Goal: Transaction & Acquisition: Purchase product/service

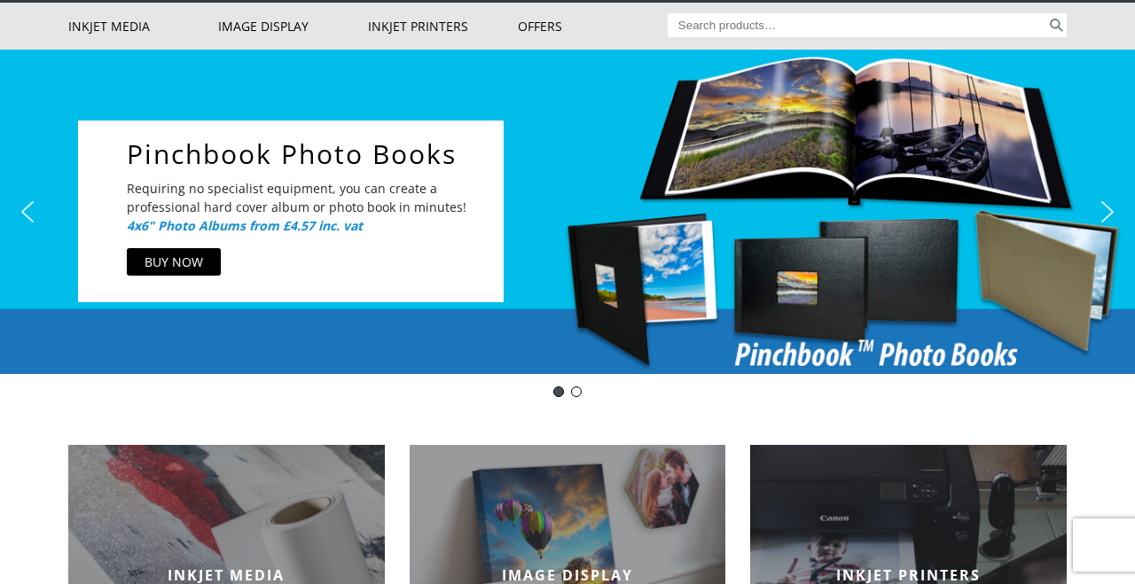
click at [129, 22] on link "Inkjet Media" at bounding box center [143, 26] width 150 height 47
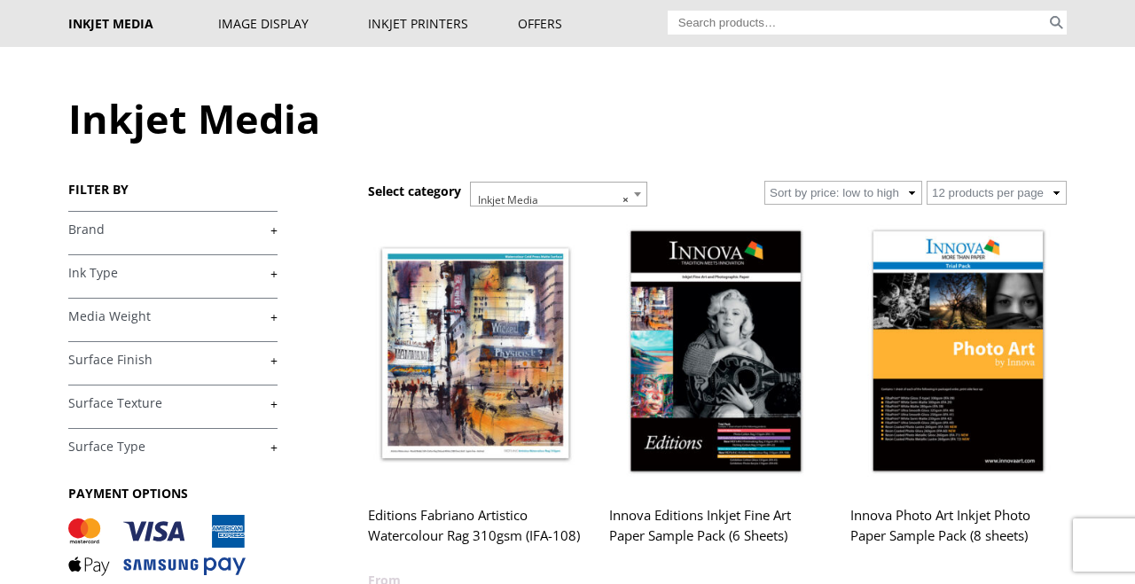
scroll to position [119, 0]
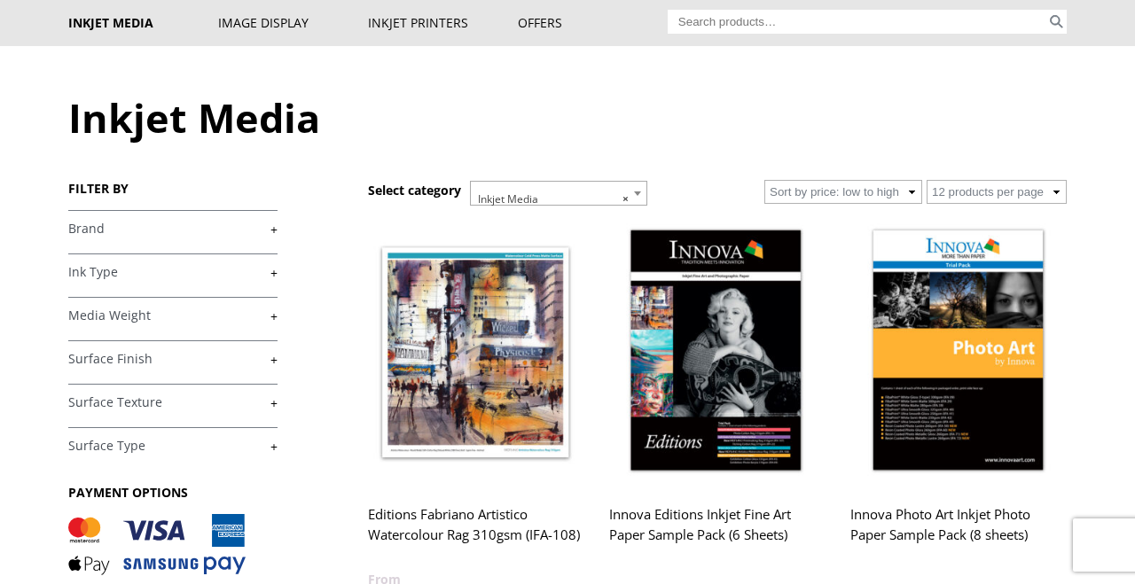
click at [277, 269] on link "+" at bounding box center [172, 272] width 209 height 17
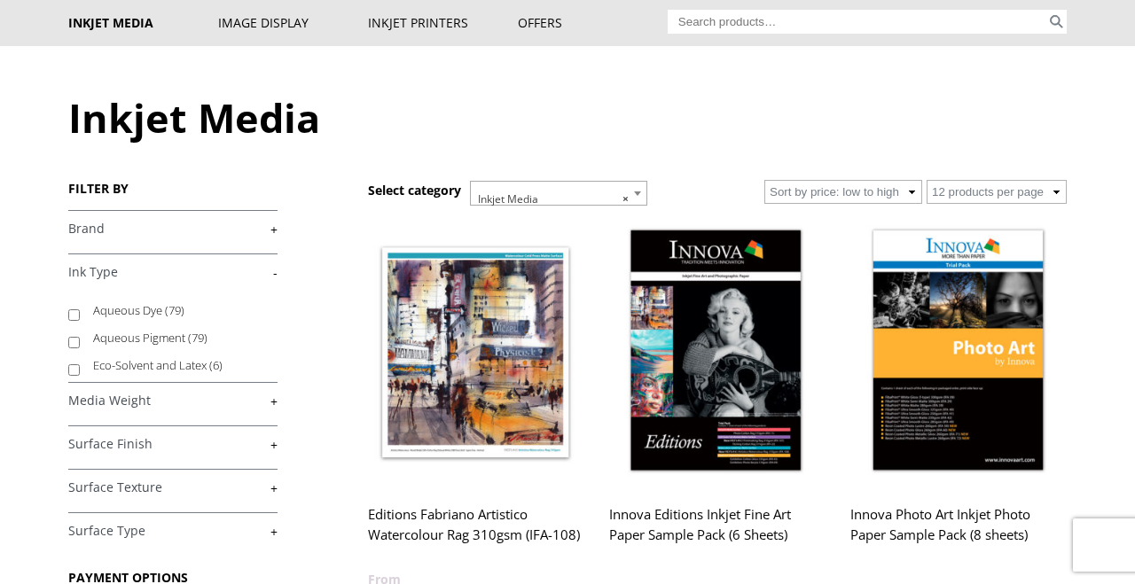
click at [277, 222] on link "+" at bounding box center [172, 229] width 209 height 17
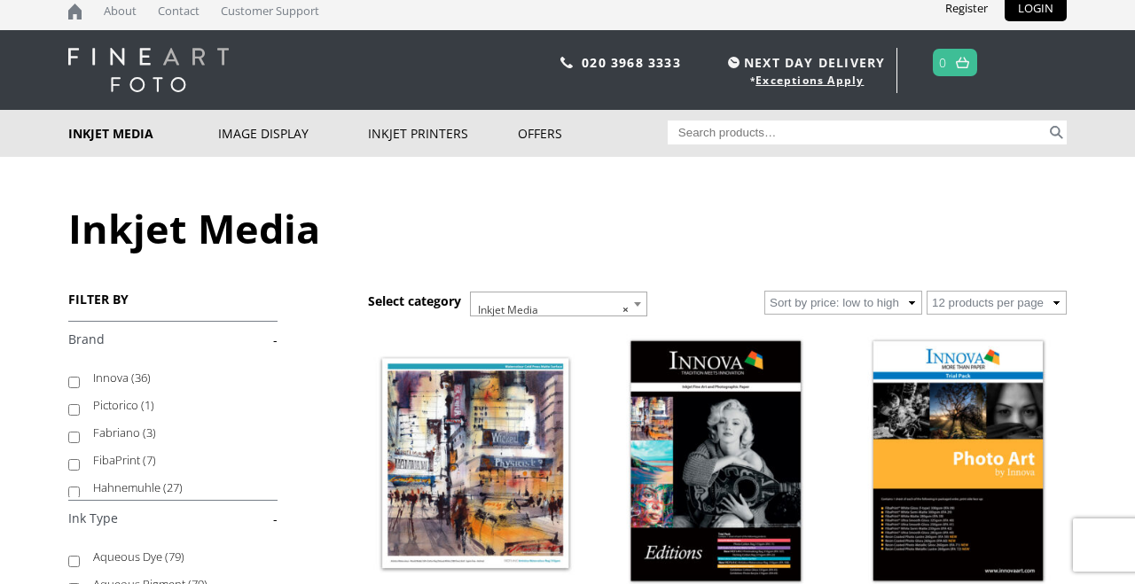
scroll to position [0, 0]
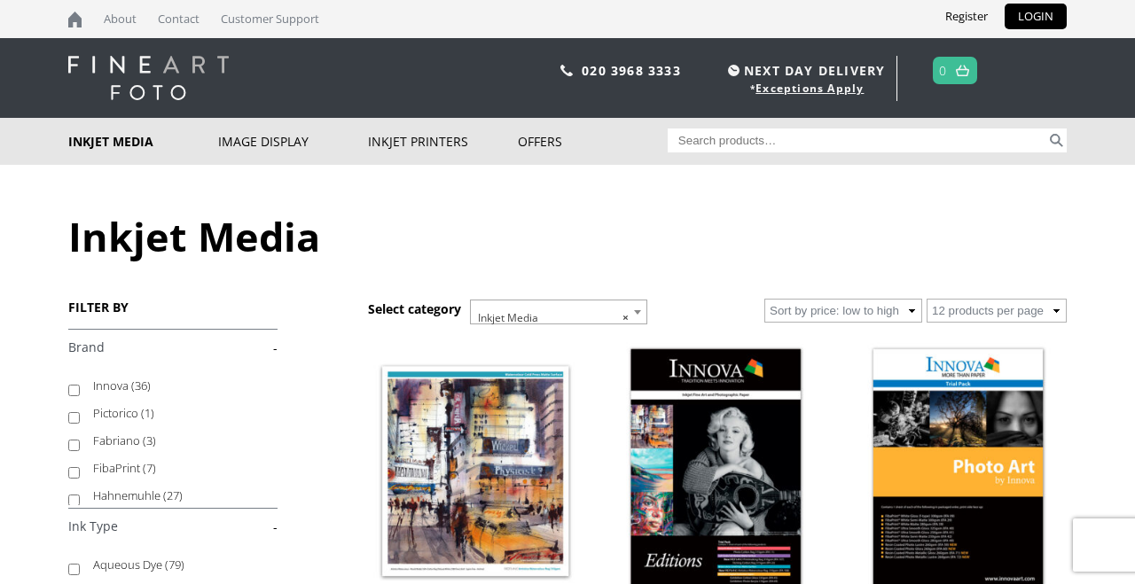
click at [276, 346] on link "-" at bounding box center [172, 348] width 209 height 17
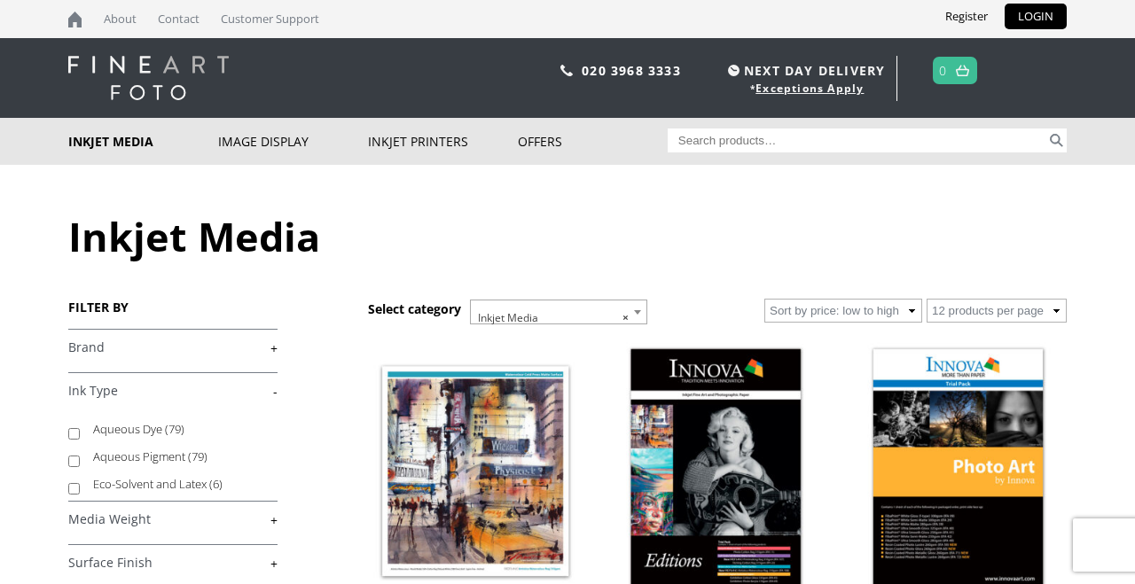
click at [276, 346] on link "+" at bounding box center [172, 348] width 209 height 17
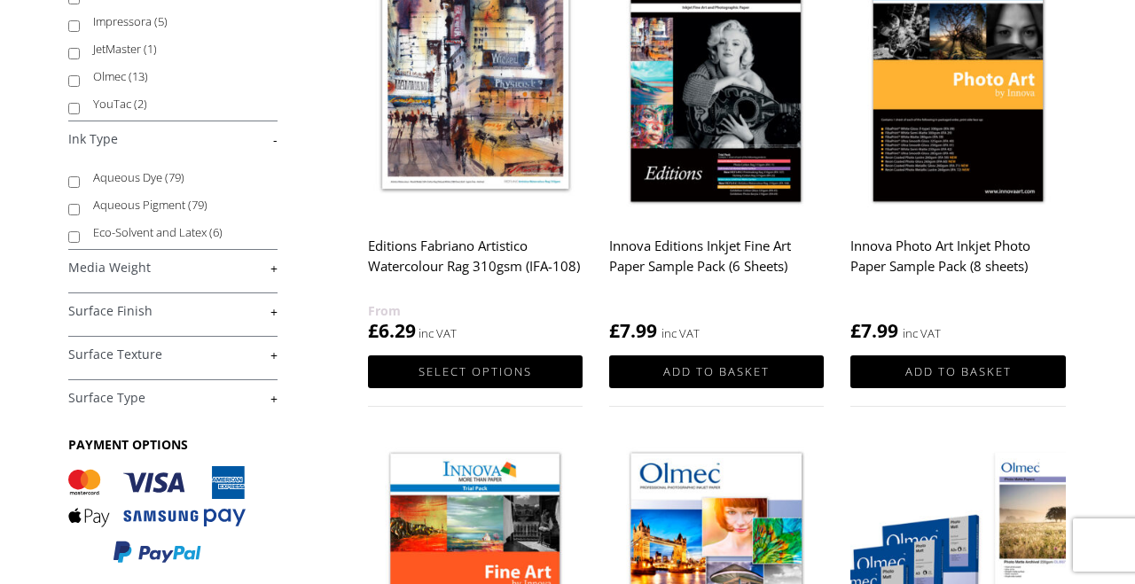
scroll to position [386, 0]
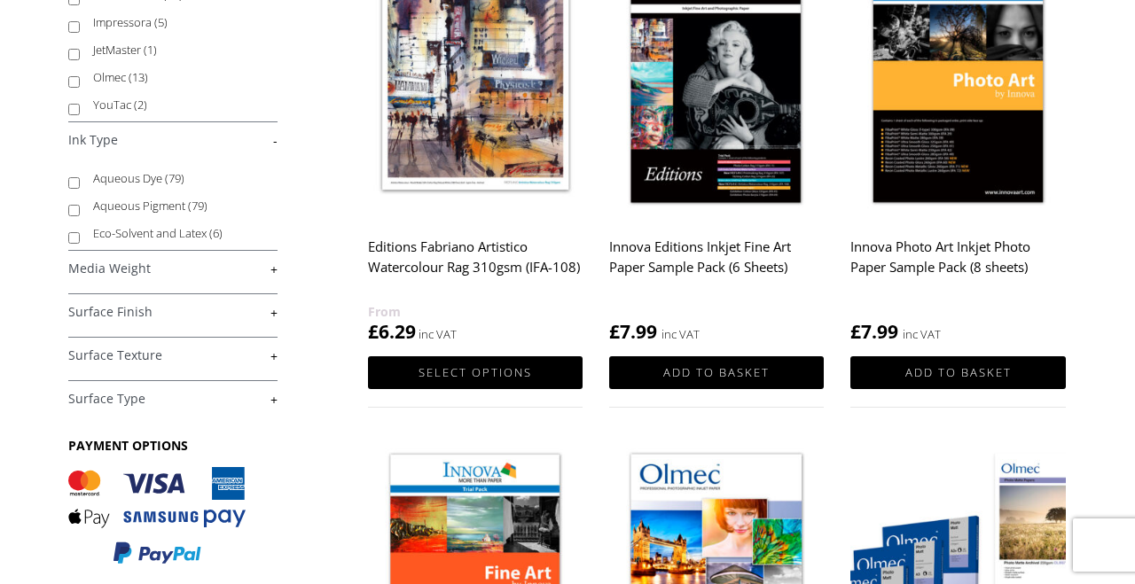
click at [277, 309] on link "+" at bounding box center [172, 312] width 209 height 17
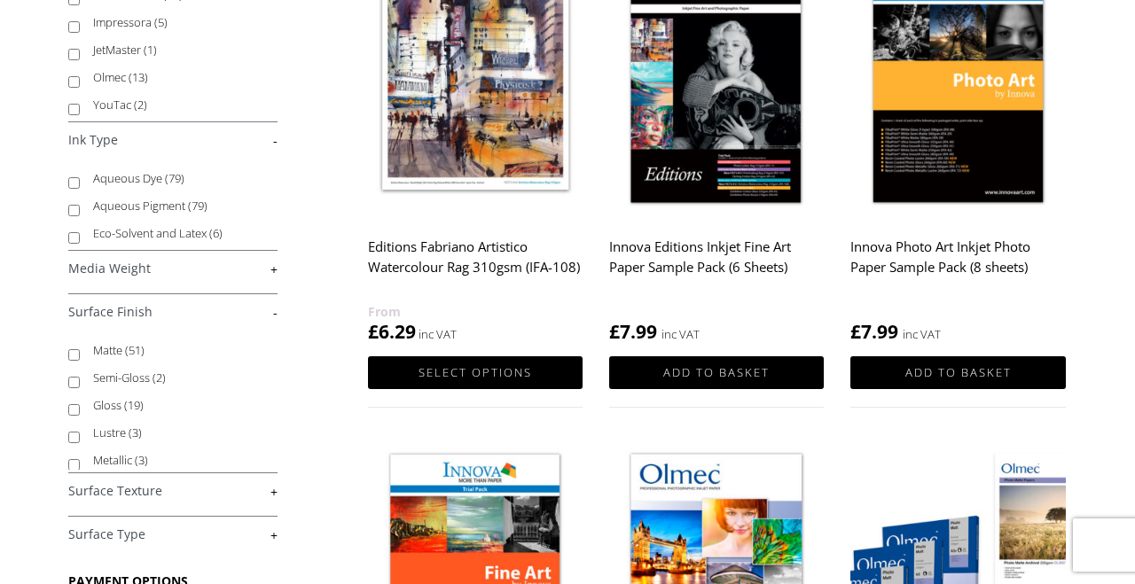
scroll to position [390, 0]
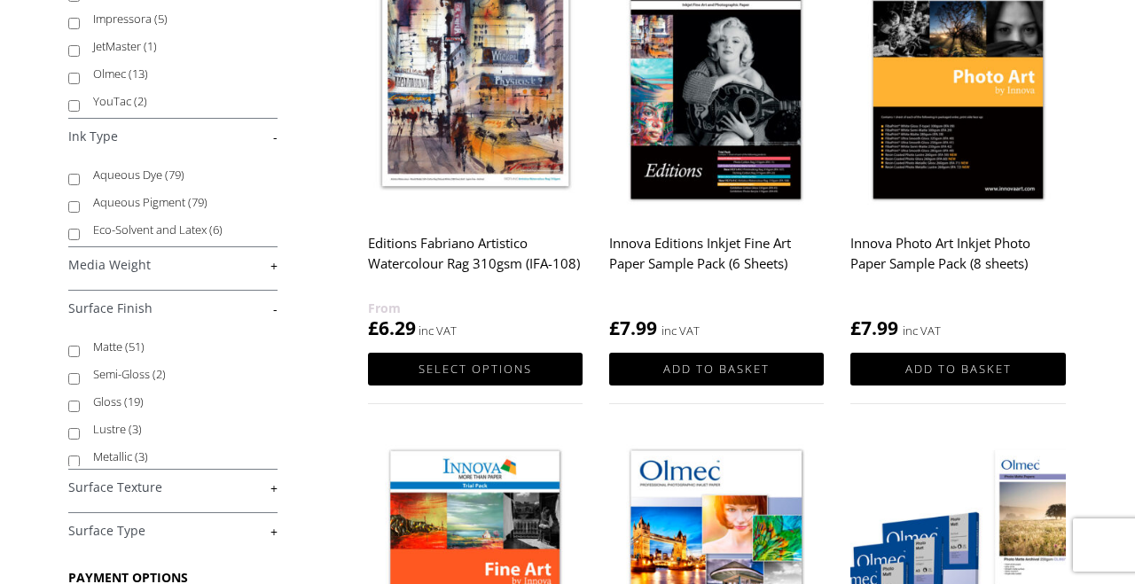
click at [275, 483] on link "+" at bounding box center [172, 488] width 209 height 17
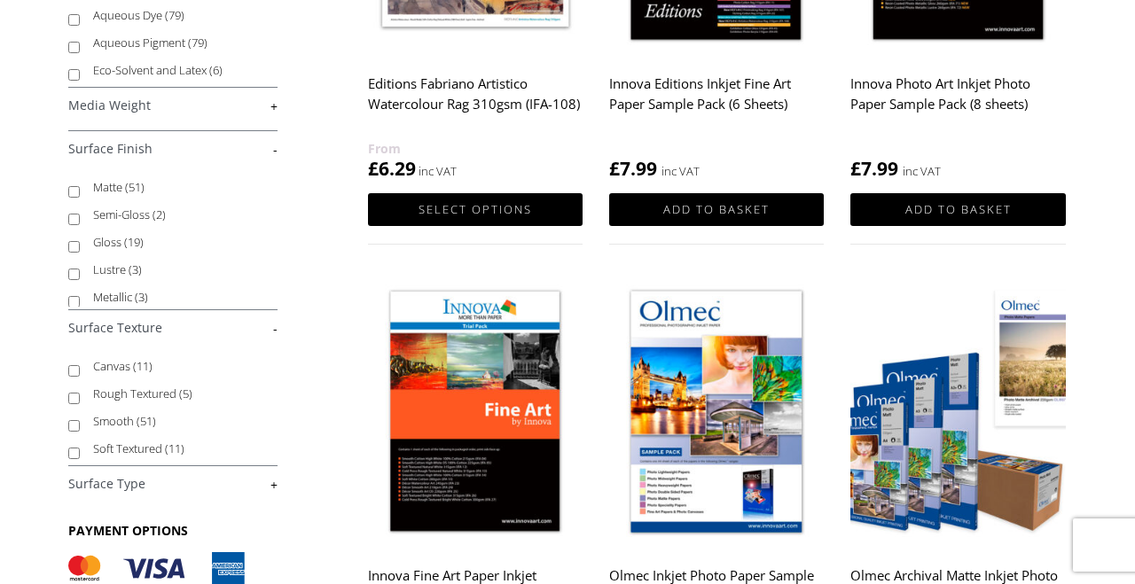
scroll to position [560, 0]
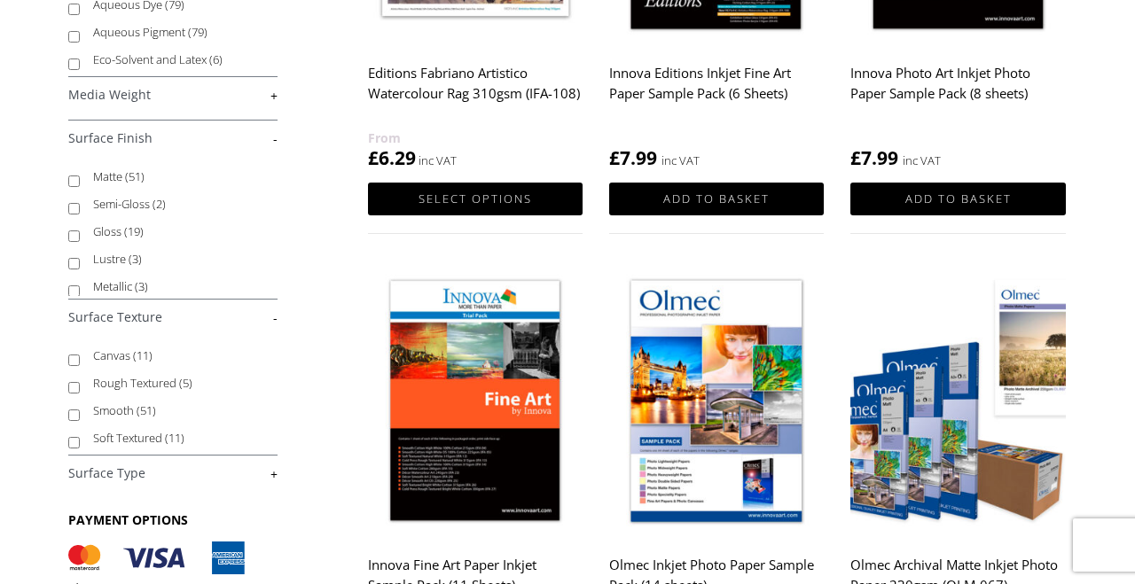
click at [77, 356] on input "Canvas (11)" at bounding box center [74, 361] width 12 height 12
checkbox input "true"
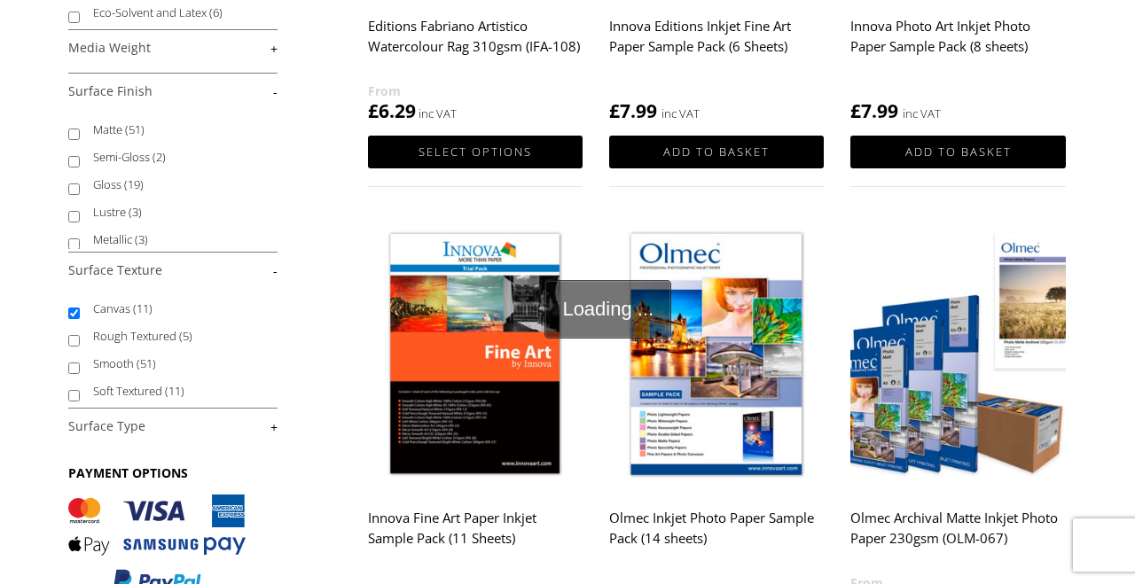
scroll to position [617, 0]
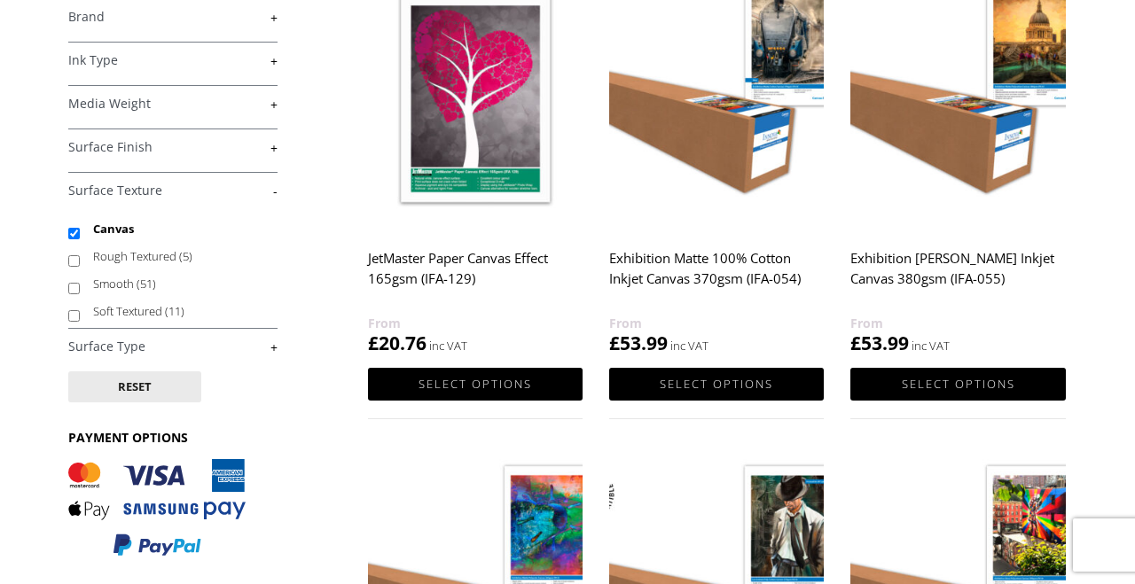
scroll to position [316, 0]
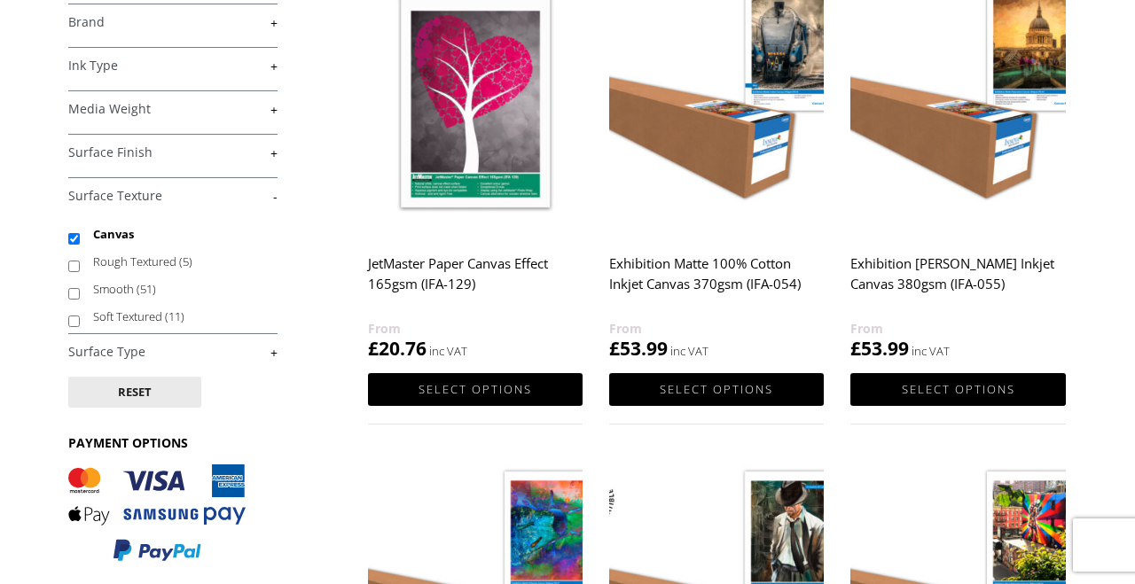
click at [517, 392] on link "Select options" at bounding box center [475, 389] width 215 height 33
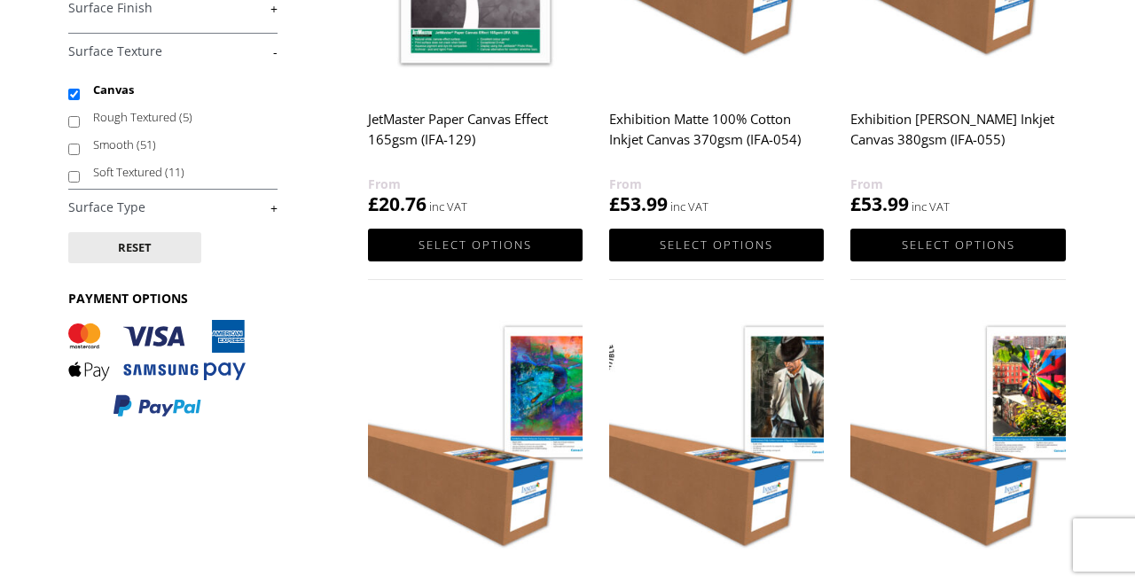
scroll to position [0, 0]
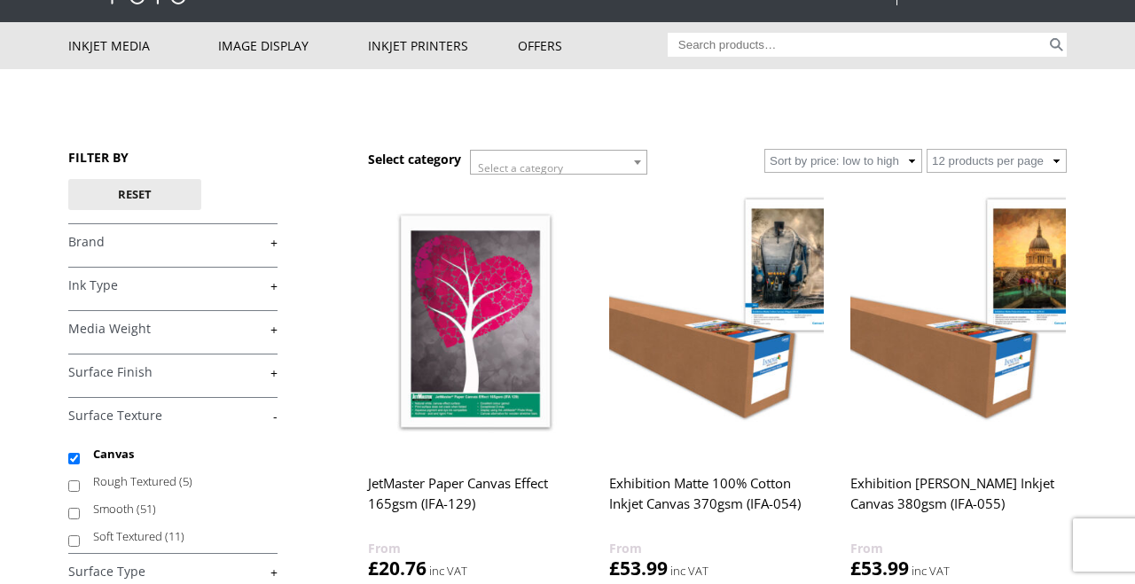
click at [74, 461] on input "Canvas" at bounding box center [74, 459] width 12 height 12
checkbox input "false"
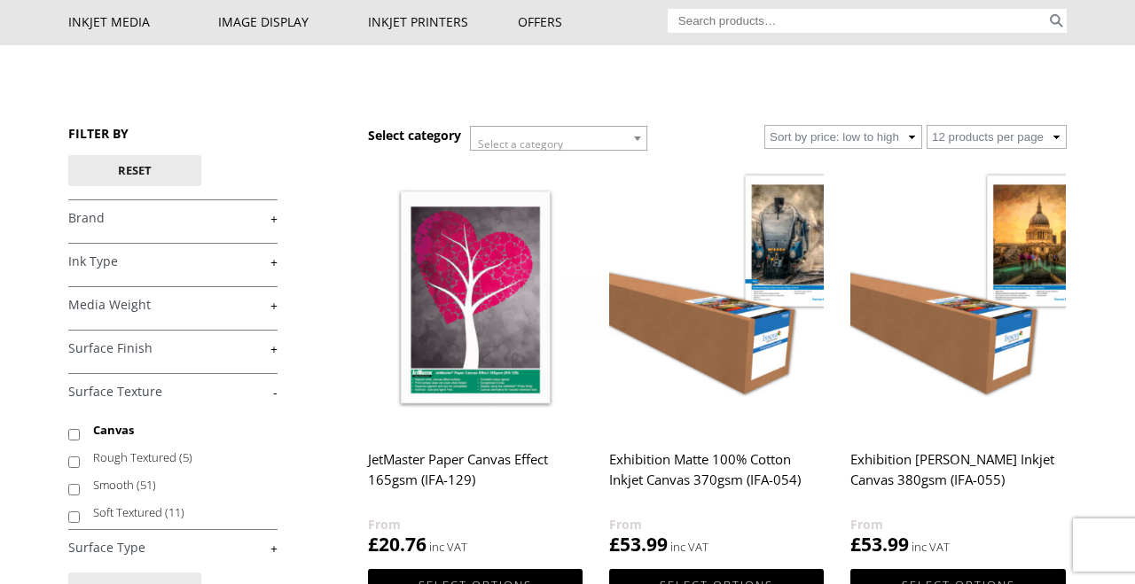
scroll to position [152, 0]
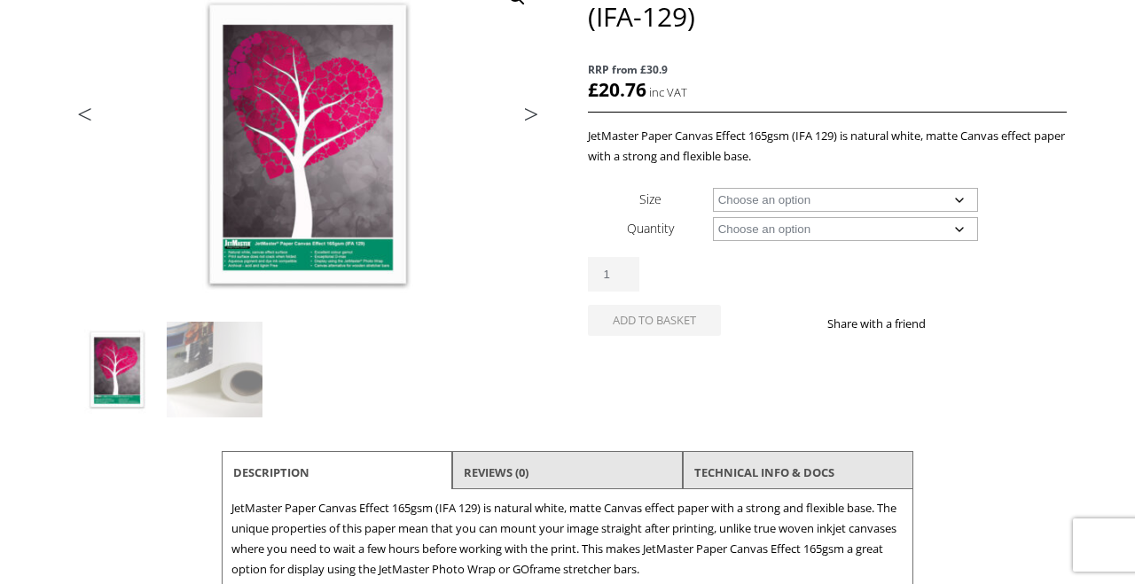
scroll to position [255, 0]
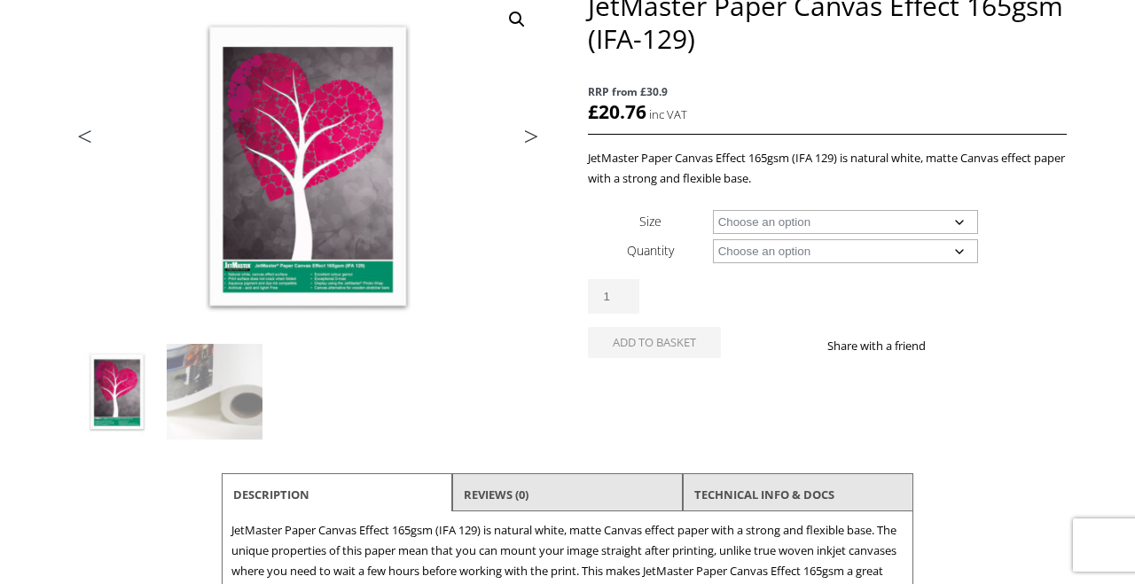
click at [966, 224] on select "Choose an option A4 Sheet A3 Sheet 24" Wide Roll" at bounding box center [846, 222] width 266 height 24
click at [713, 210] on select "Choose an option A4 Sheet A3 Sheet 24" Wide Roll" at bounding box center [846, 222] width 266 height 24
select select "a3-sheet"
click at [964, 257] on select "Choose an option 50 Sheets" at bounding box center [846, 251] width 266 height 24
select select "50-sheets"
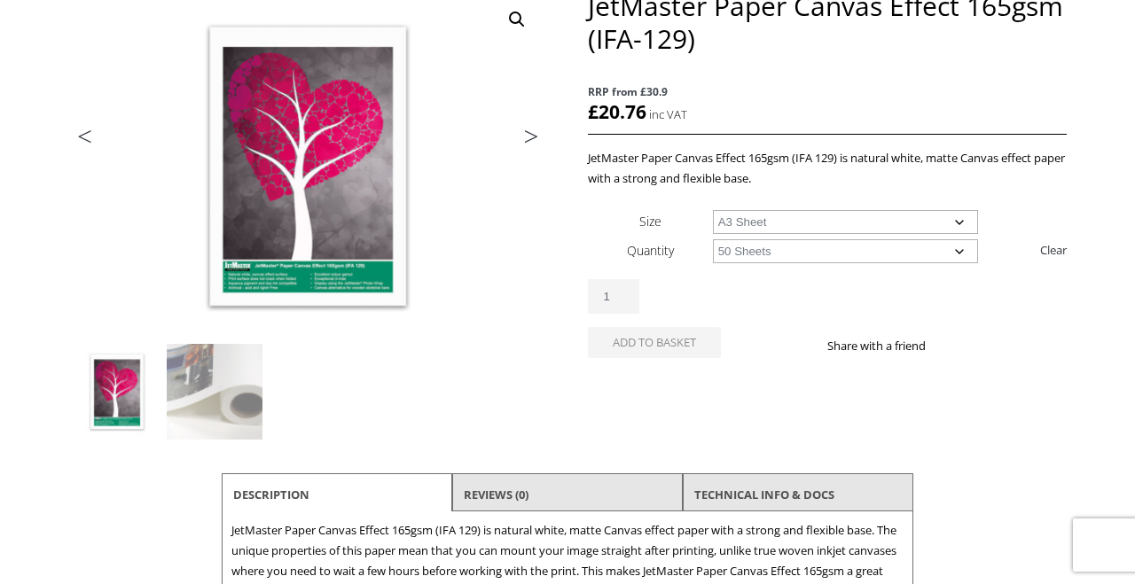
click at [713, 239] on select "Choose an option 50 Sheets" at bounding box center [846, 251] width 266 height 24
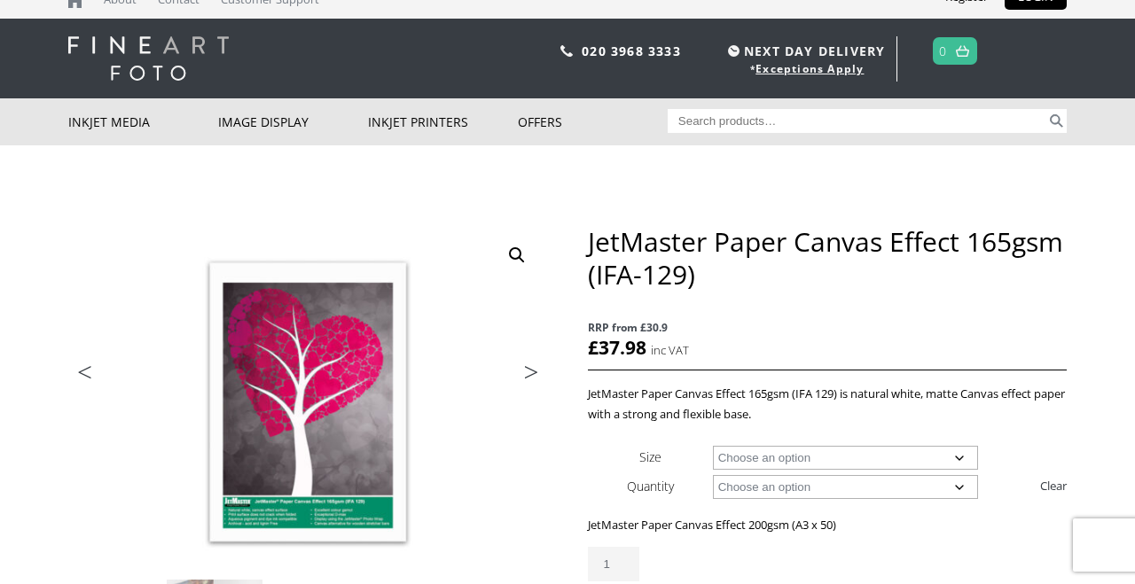
scroll to position [0, 0]
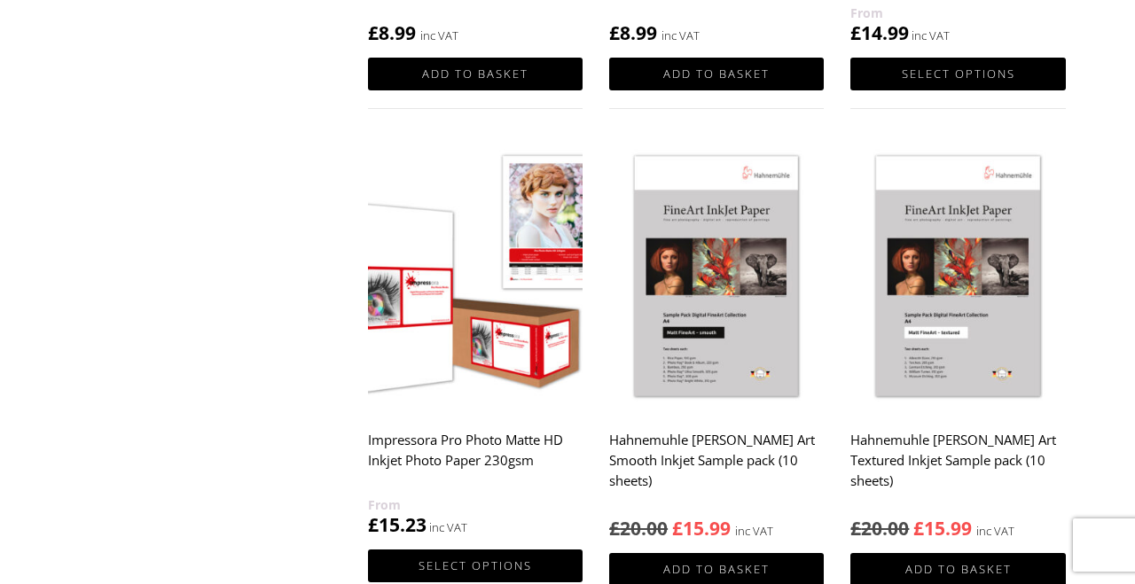
scroll to position [1178, 0]
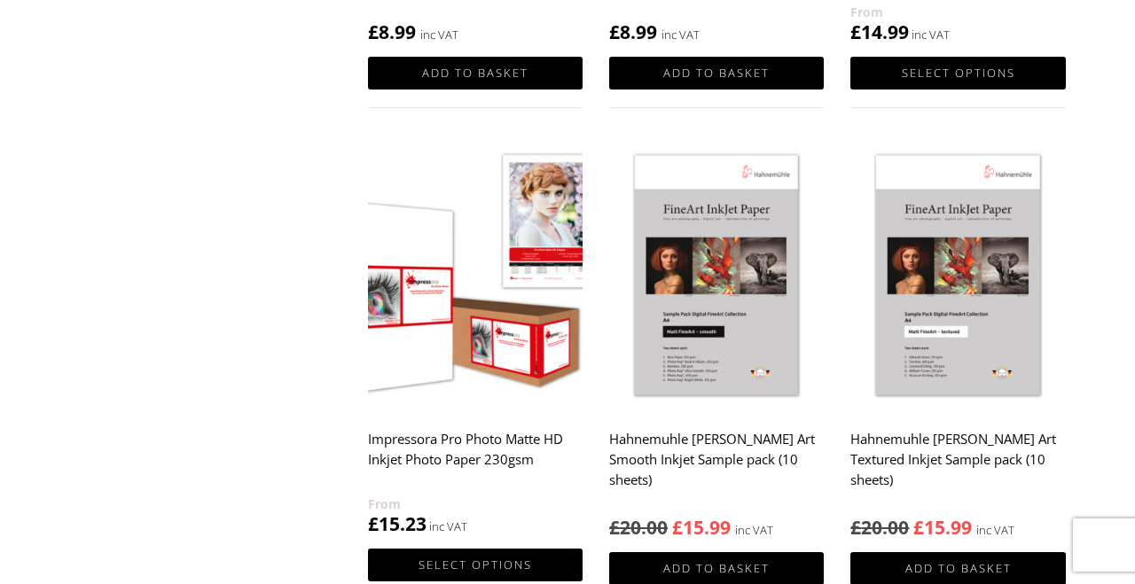
click at [523, 561] on link "Select options" at bounding box center [475, 565] width 215 height 33
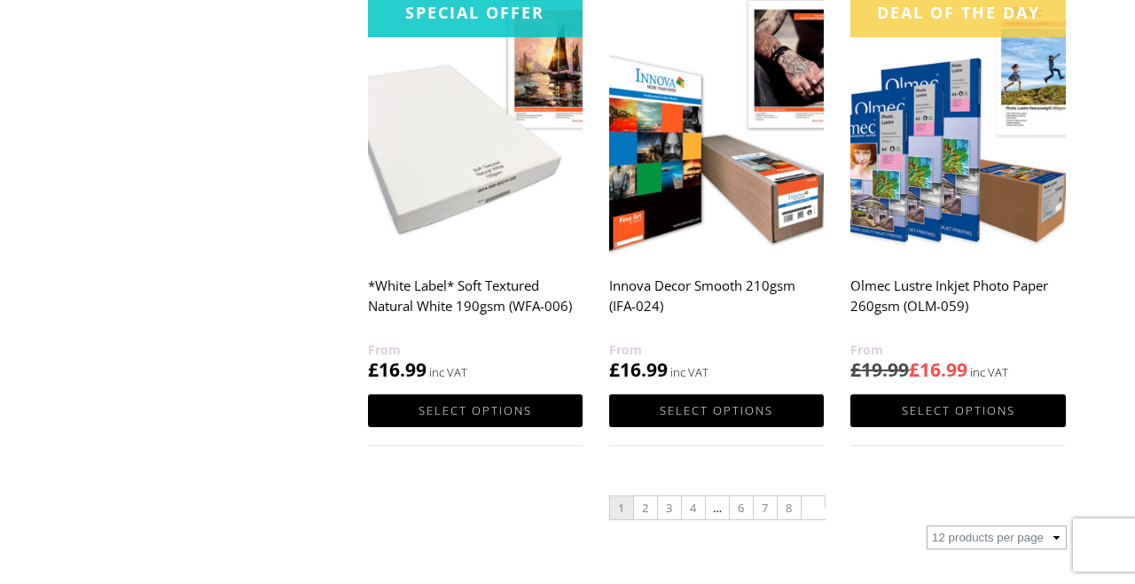
scroll to position [1829, 0]
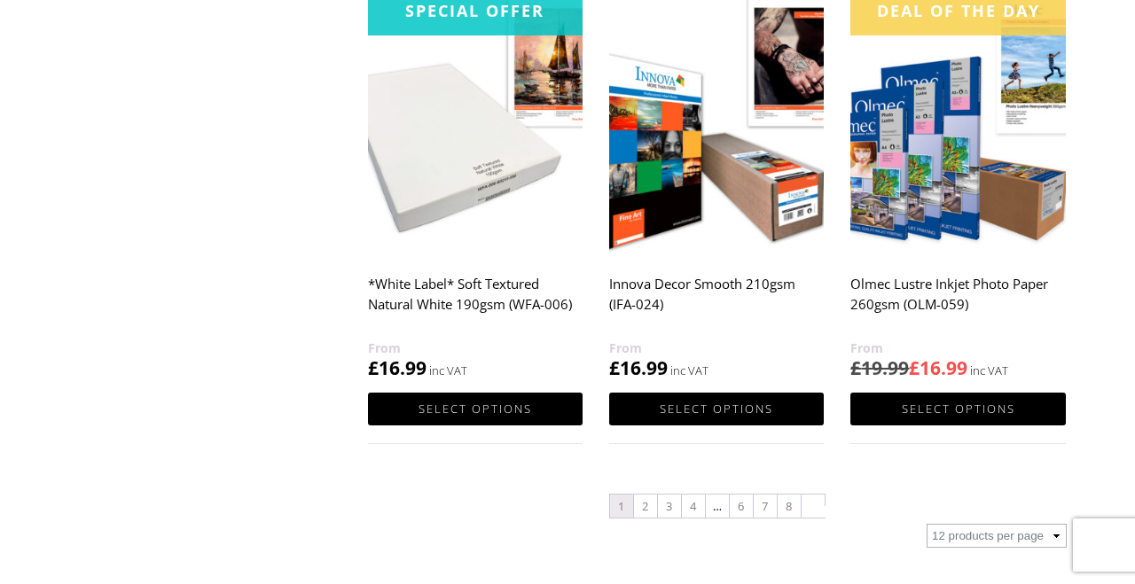
click at [980, 408] on link "Select options" at bounding box center [957, 409] width 215 height 33
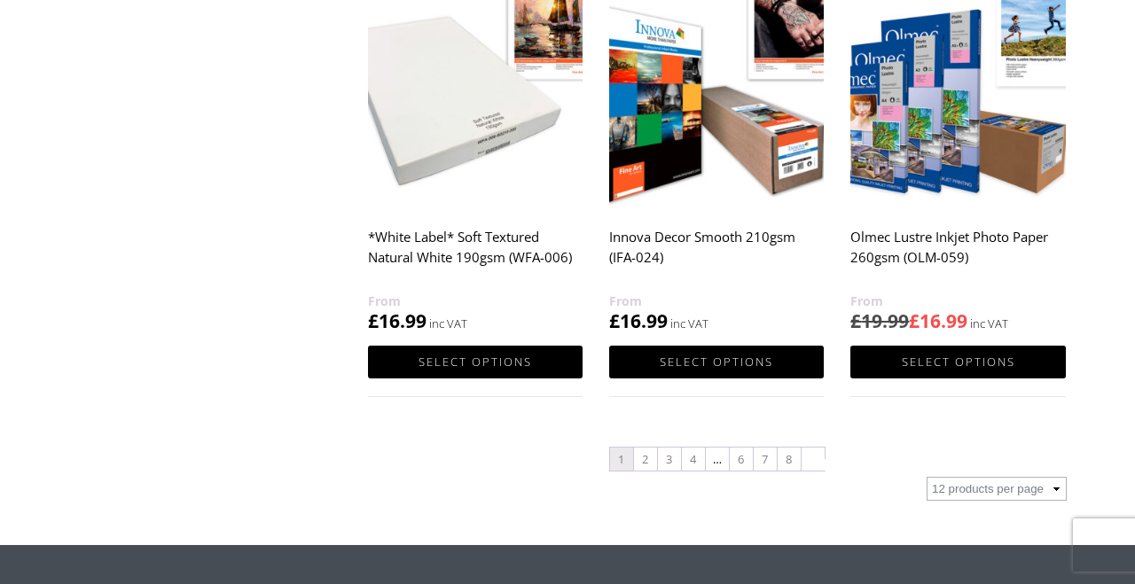
scroll to position [1885, 0]
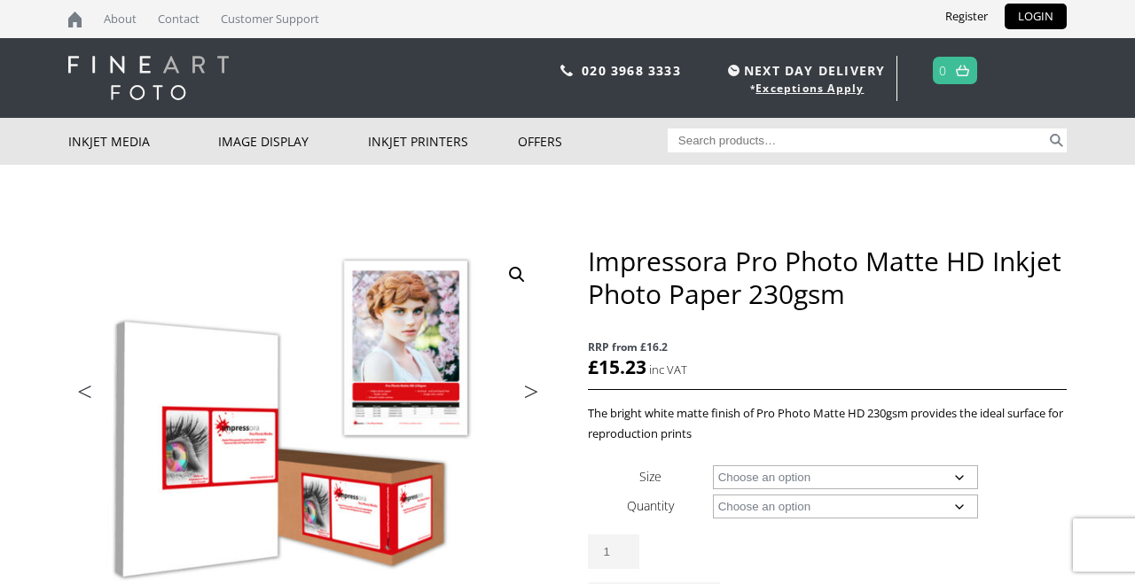
click at [966, 479] on select "Choose an option A4 Sheet A3+ Sheet A2 Sheet" at bounding box center [846, 477] width 266 height 24
click at [713, 465] on select "Choose an option A4 Sheet A3+ Sheet A2 Sheet" at bounding box center [846, 477] width 266 height 24
select select "a3-sheet-2"
click at [960, 508] on select "Choose an option 50 Sheets" at bounding box center [846, 507] width 266 height 24
select select "50-sheets"
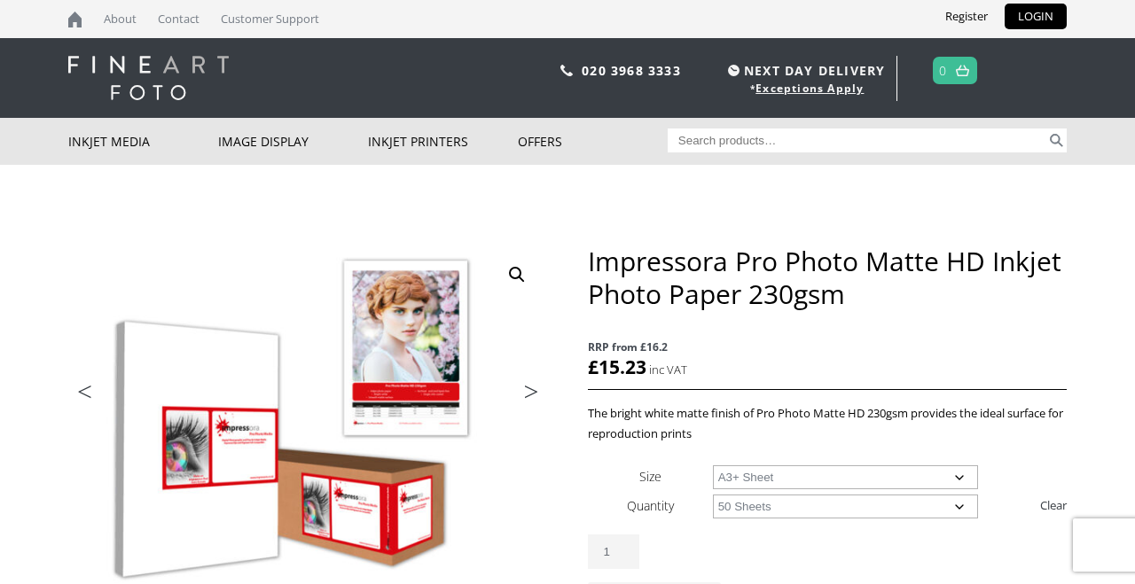
click at [713, 495] on select "Choose an option 50 Sheets" at bounding box center [846, 507] width 266 height 24
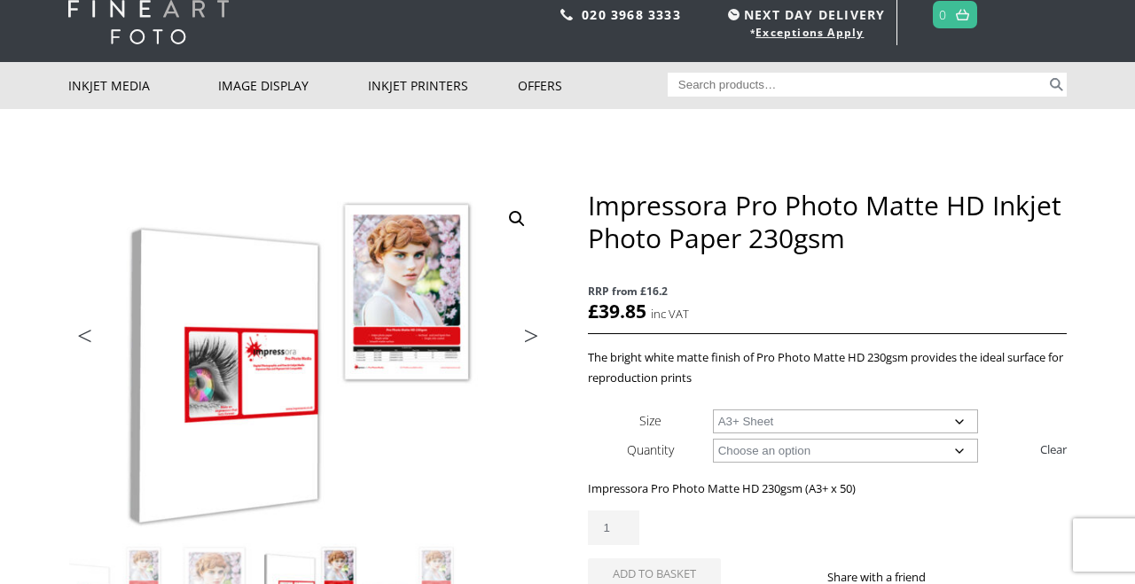
scroll to position [60, 0]
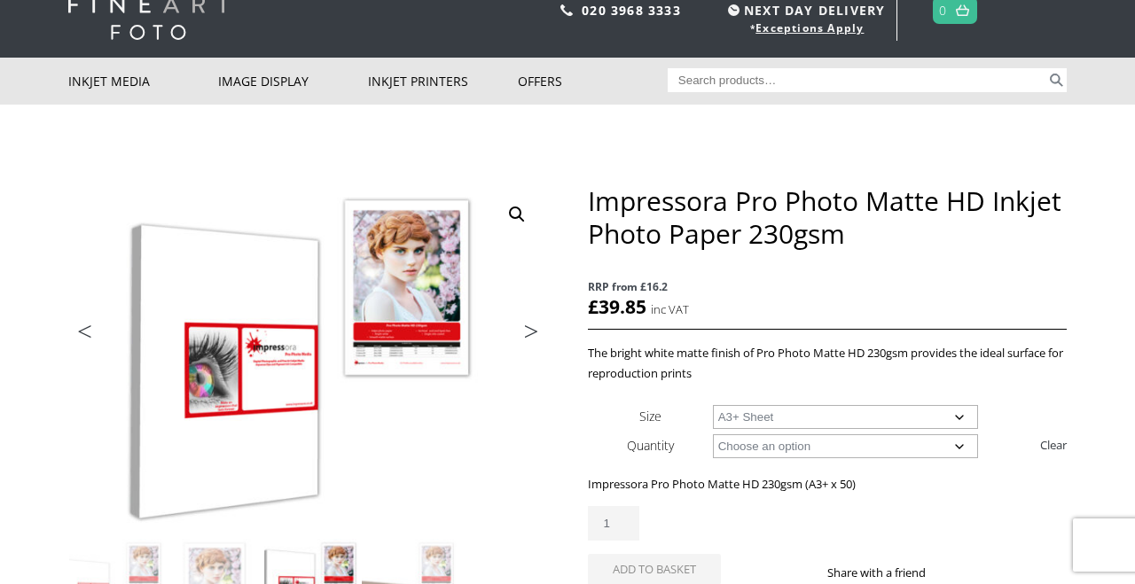
click at [964, 414] on select "Choose an option A4 Sheet A3+ Sheet A2 Sheet" at bounding box center [846, 417] width 266 height 24
click at [713, 405] on select "Choose an option A4 Sheet A3+ Sheet A2 Sheet" at bounding box center [846, 417] width 266 height 24
select select "a4-sheet"
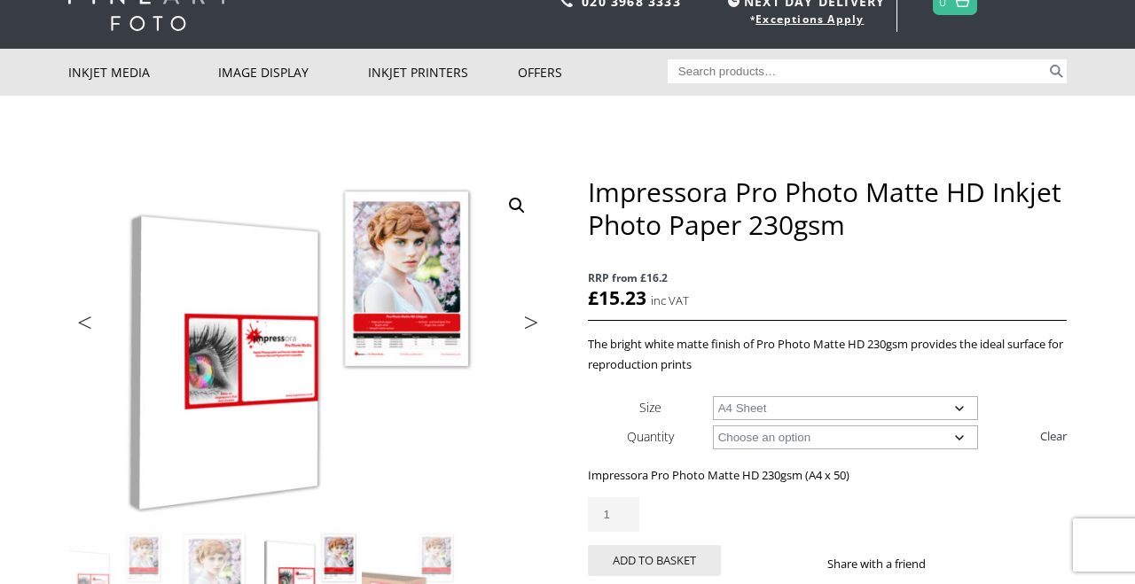
scroll to position [0, 0]
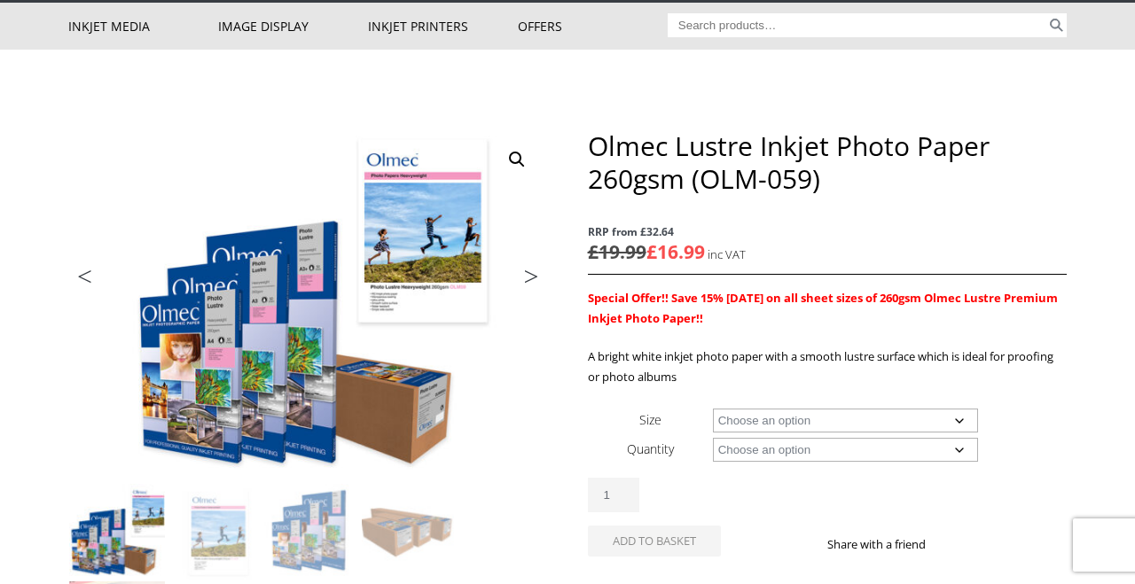
click at [968, 422] on select "Choose an option A4 Sheet A3 Sheet A3+ Sheet A2 Sheet 17" Wide Roll 24" Wide Ro…" at bounding box center [846, 421] width 266 height 24
click at [713, 409] on select "Choose an option A4 Sheet A3 Sheet A3+ Sheet A2 Sheet 17" Wide Roll 24" Wide Ro…" at bounding box center [846, 421] width 266 height 24
select select "a4-sheet"
click at [842, 456] on select "Choose an option 50 Sheets" at bounding box center [846, 450] width 266 height 24
select select "50-sheets"
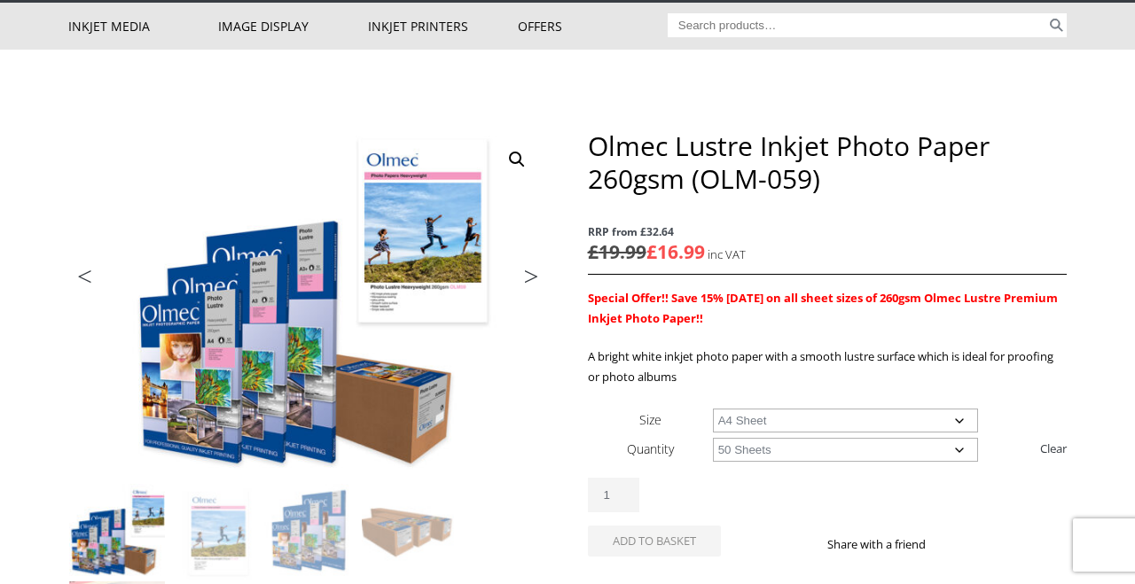
click at [713, 438] on select "Choose an option 50 Sheets" at bounding box center [846, 450] width 266 height 24
select select "a4-sheet"
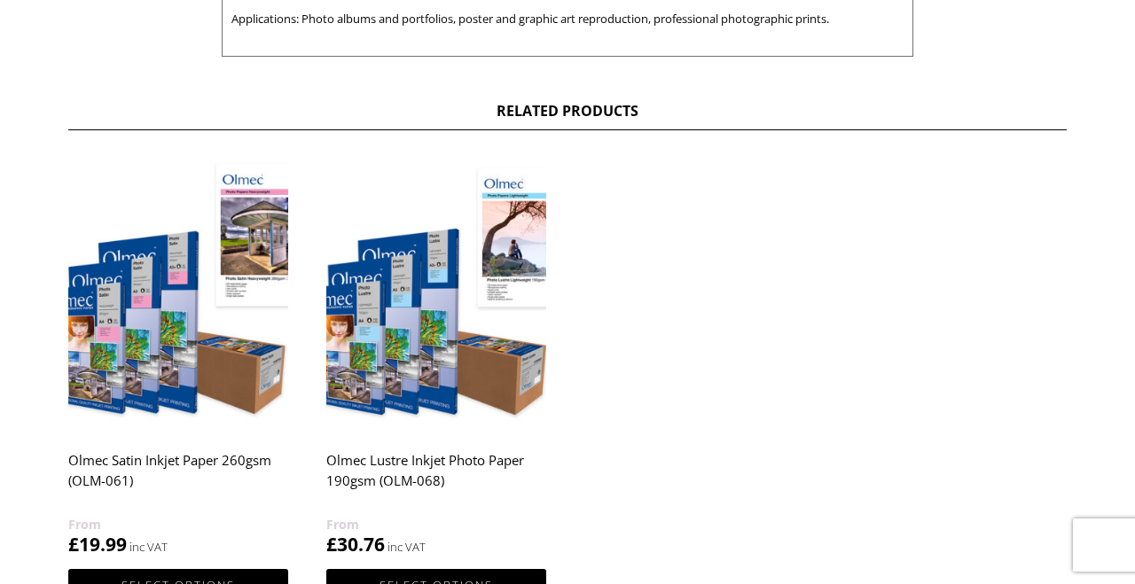
scroll to position [952, 0]
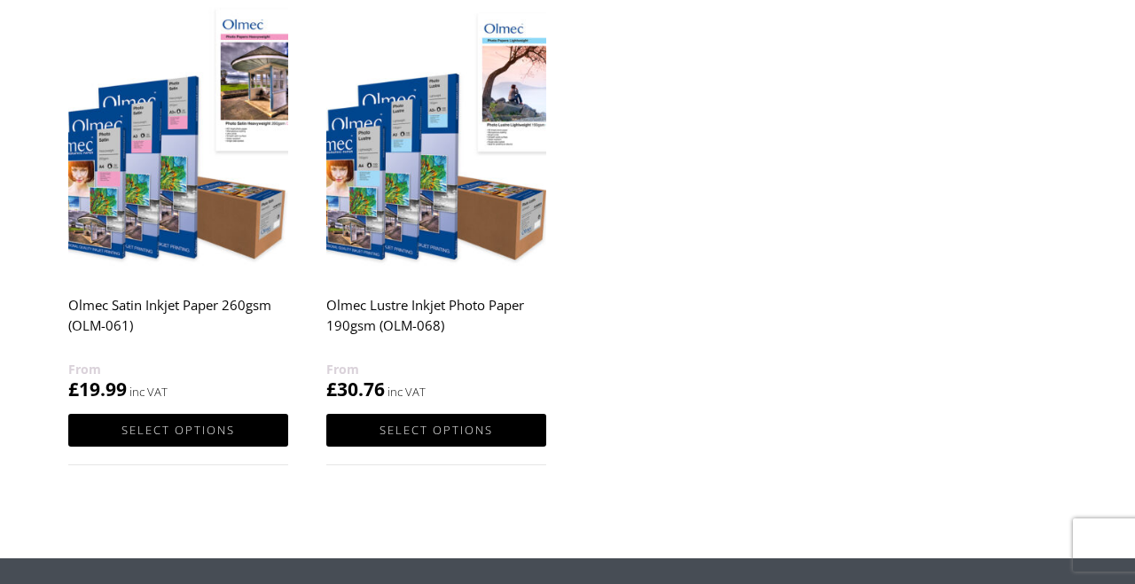
click at [450, 447] on link "Select options" at bounding box center [436, 430] width 220 height 33
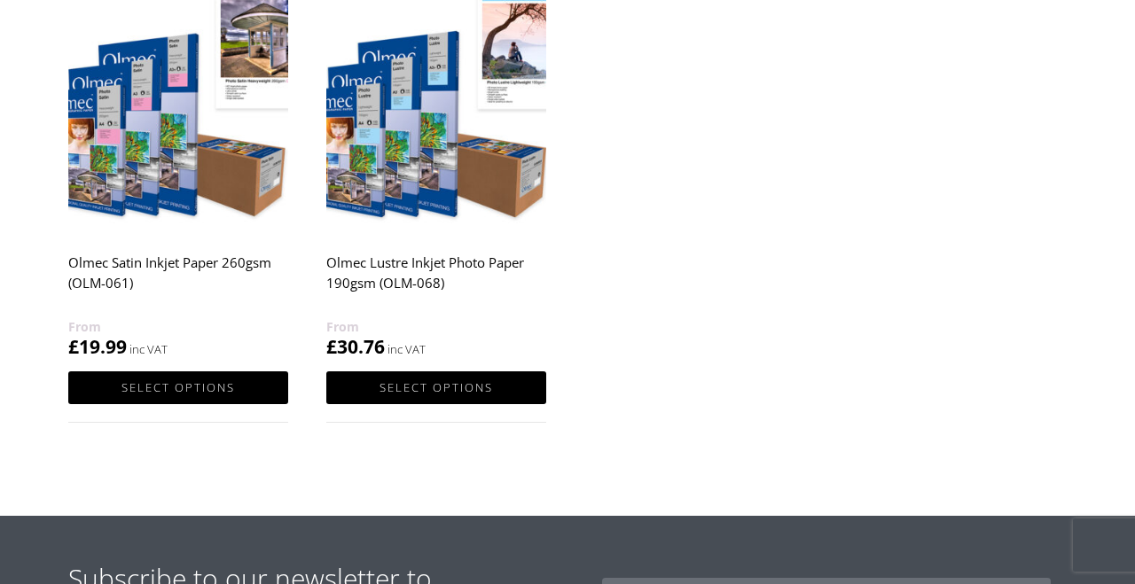
scroll to position [1141, 0]
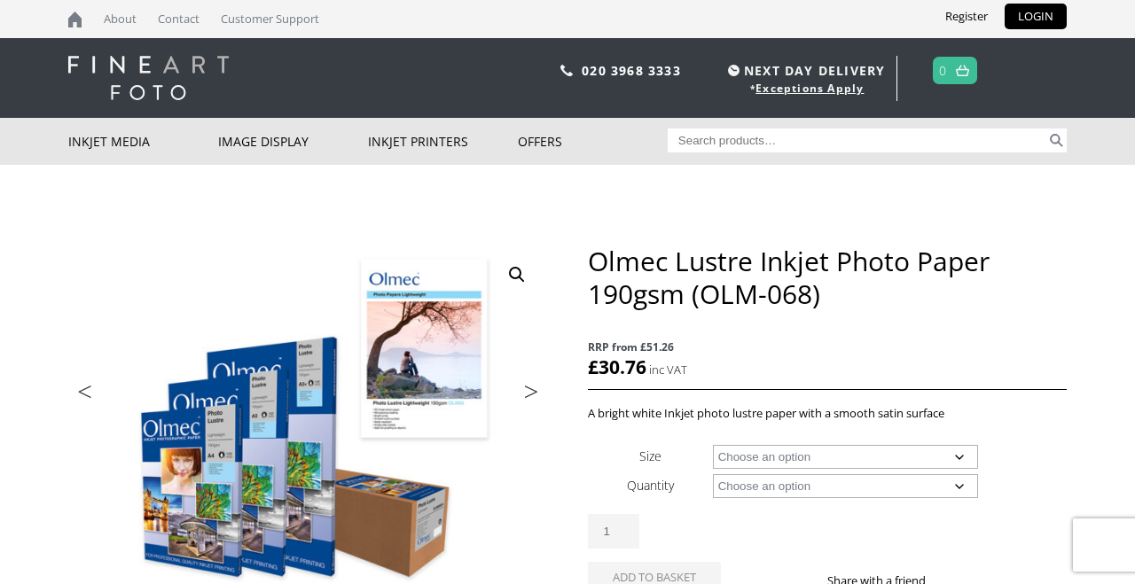
click at [971, 449] on select "Choose an option A4 Sheet A3 Sheet 17" Wide Roll 24" Wide Roll 36" Wide Roll 44…" at bounding box center [846, 457] width 266 height 24
click at [713, 445] on select "Choose an option A4 Sheet A3 Sheet 17" Wide Roll 24" Wide Roll 36" Wide Roll 44…" at bounding box center [846, 457] width 266 height 24
select select "a4-sheet"
click at [893, 490] on select "Choose an option 100 Sheets" at bounding box center [846, 486] width 266 height 24
select select "100-sheets"
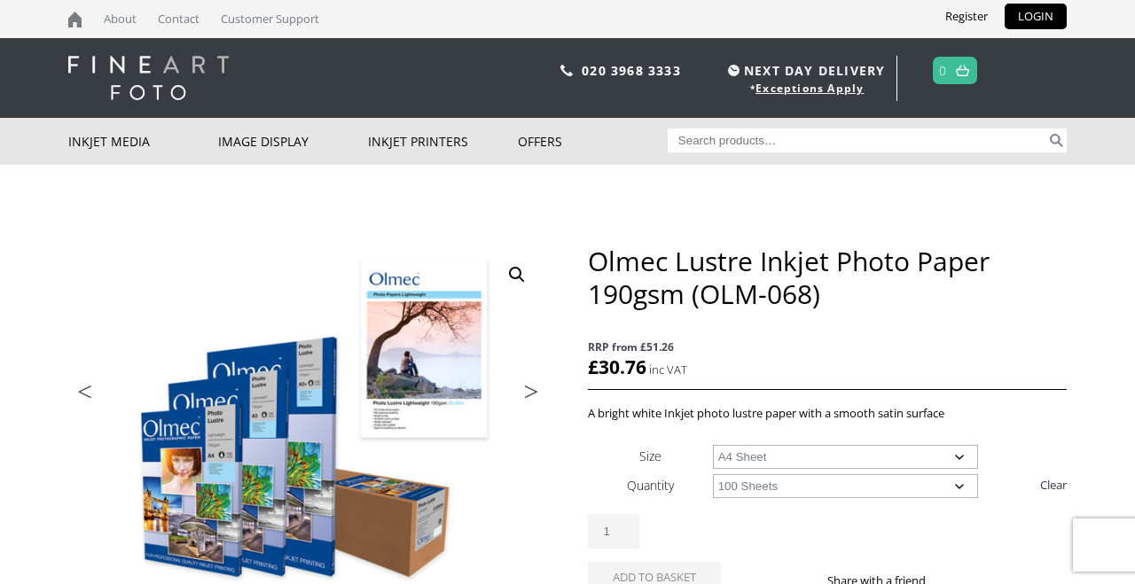
click at [713, 474] on select "Choose an option 100 Sheets" at bounding box center [846, 486] width 266 height 24
select select "a4-sheet"
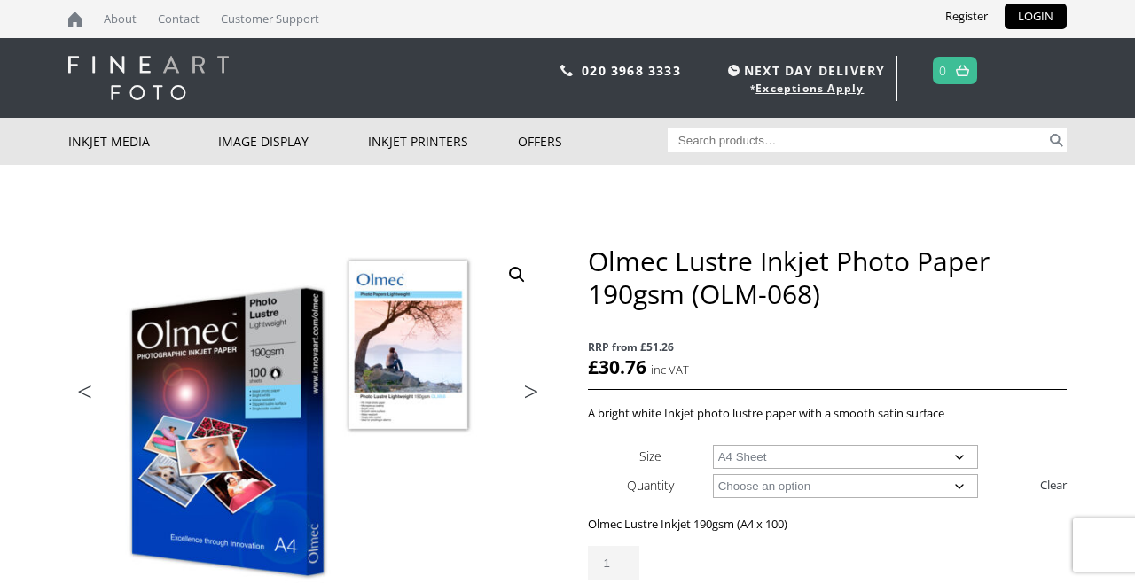
click at [1007, 314] on div "Olmec Lustre Inkjet Photo Paper 190gsm (OLM-068) RRP from £51.26 £ 30.76 inc VA…" at bounding box center [827, 456] width 479 height 422
